Goal: Transaction & Acquisition: Obtain resource

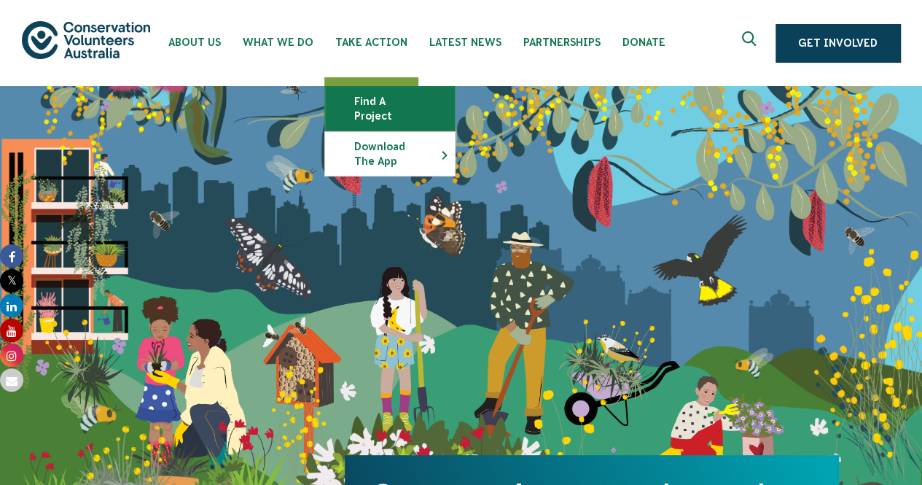
click at [361, 106] on link "Find a project" at bounding box center [390, 109] width 130 height 44
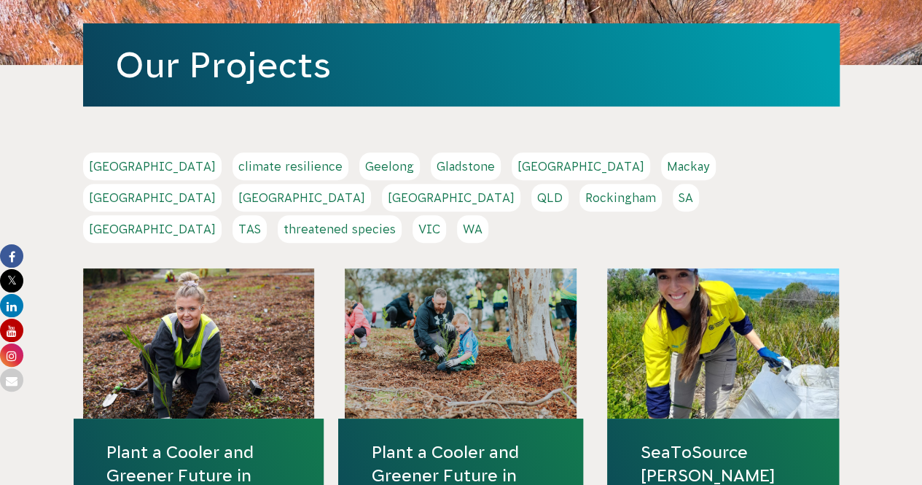
scroll to position [222, 0]
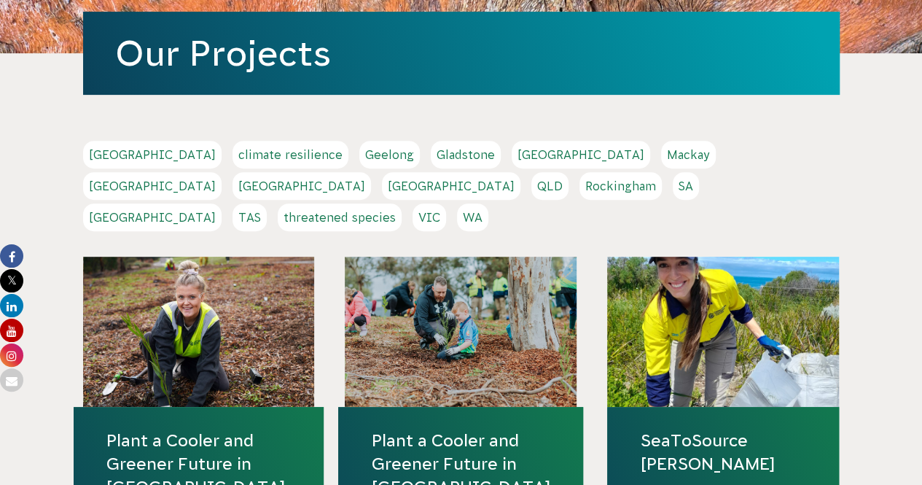
click at [521, 172] on link "[GEOGRAPHIC_DATA]" at bounding box center [451, 186] width 139 height 28
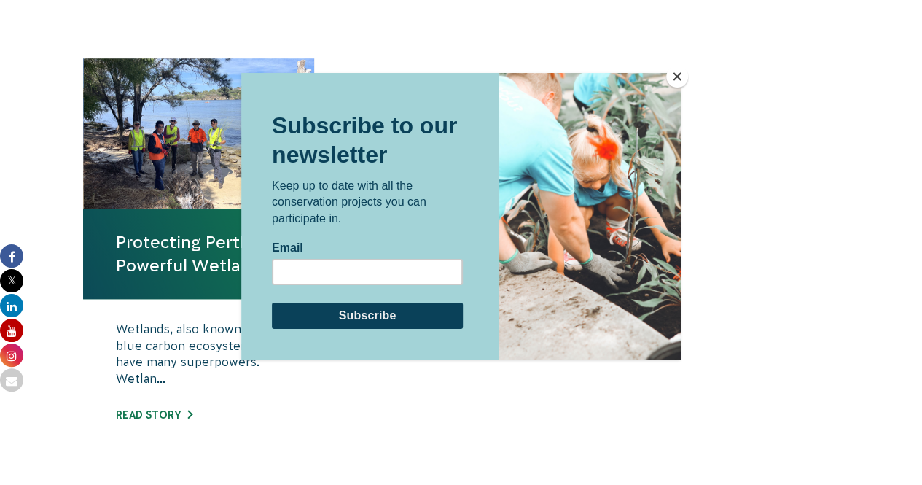
scroll to position [508, 0]
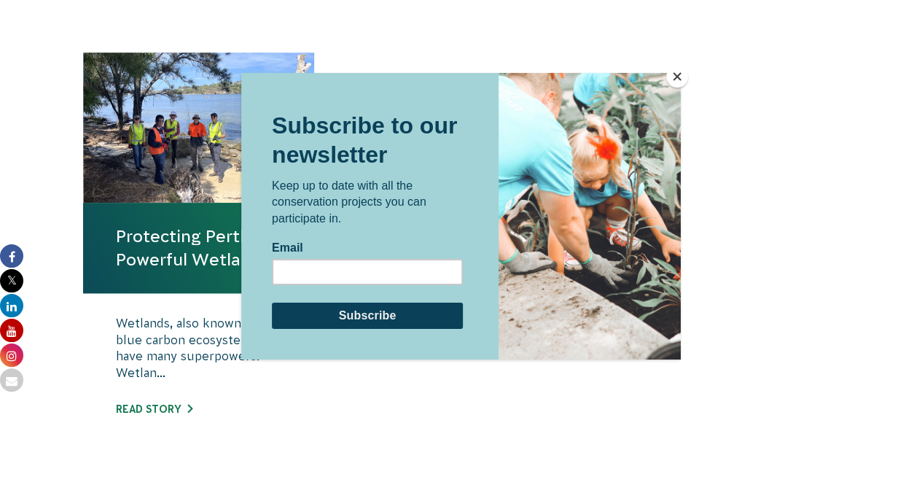
drag, startPoint x: 933, startPoint y: 104, endPoint x: 931, endPoint y: 232, distance: 127.6
click at [922, 232] on html "About Us Our Priorities Reconciliation Impact Our Board Our People Careers CVA …" at bounding box center [461, 408] width 922 height 1833
click at [679, 69] on button "Close" at bounding box center [677, 77] width 22 height 22
